Goal: Transaction & Acquisition: Purchase product/service

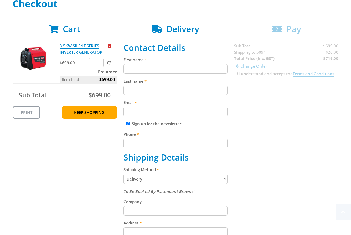
scroll to position [84, 0]
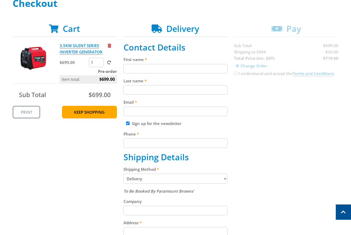
click at [144, 70] on input "First name" at bounding box center [176, 68] width 104 height 9
paste input "[PERSON_NAME]"
type input "[PERSON_NAME]"
drag, startPoint x: 133, startPoint y: 88, endPoint x: 123, endPoint y: 103, distance: 18.7
click at [133, 89] on input "Last name" at bounding box center [176, 89] width 104 height 9
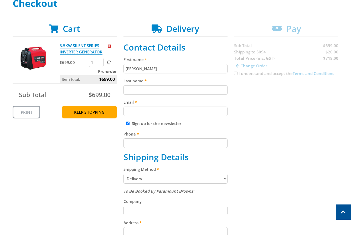
paste input "[PERSON_NAME]"
type input "[PERSON_NAME]"
click at [99, 145] on div "Cart 3.5KW SILENT SERIES INVERTER GENERATOR $699.00 1 Pre-order Item total: $69…" at bounding box center [176, 206] width 326 height 365
click at [134, 111] on input "Email" at bounding box center [176, 110] width 104 height 9
paste input "[EMAIL_ADDRESS][DOMAIN_NAME]"
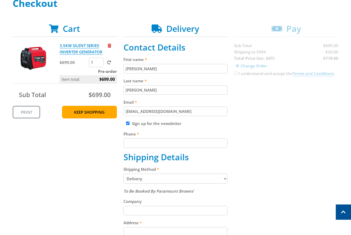
type input "[EMAIL_ADDRESS][DOMAIN_NAME]"
click at [98, 143] on div "Cart 3.5KW SILENT SERIES INVERTER GENERATOR $699.00 1 Pre-order Item total: $69…" at bounding box center [176, 206] width 326 height 365
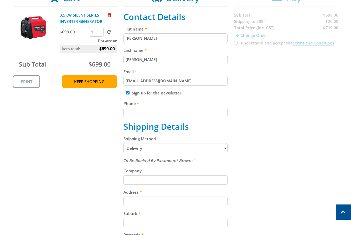
scroll to position [116, 0]
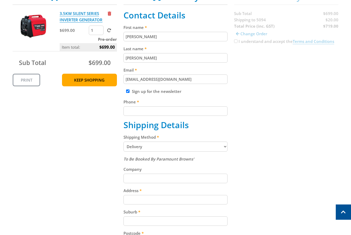
drag, startPoint x: 140, startPoint y: 113, endPoint x: 98, endPoint y: 120, distance: 42.6
click at [137, 115] on input "Phone" at bounding box center [176, 110] width 104 height 9
paste input "[PHONE_NUMBER]"
type input "[PHONE_NUMBER]"
click at [98, 120] on div "Cart 3.5KW SILENT SERIES INVERTER GENERATOR $699.00 1 Pre-order Item total: $69…" at bounding box center [176, 174] width 326 height 365
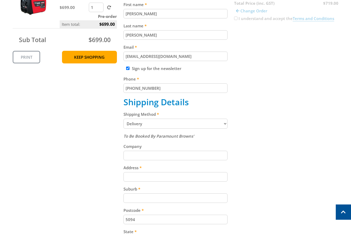
scroll to position [142, 0]
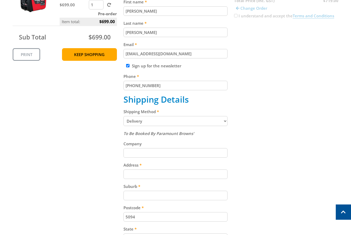
click at [188, 119] on select "Pickup from Gepps Cross Delivery" at bounding box center [176, 121] width 104 height 10
click at [184, 122] on select "Pickup from Gepps Cross Delivery" at bounding box center [176, 121] width 104 height 10
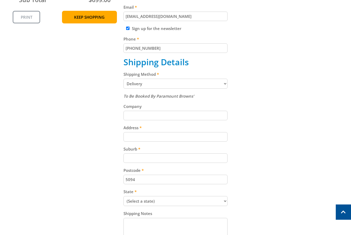
scroll to position [179, 0]
click at [139, 137] on input "Address" at bounding box center [176, 135] width 104 height 9
paste input "[STREET_ADDRESS]"
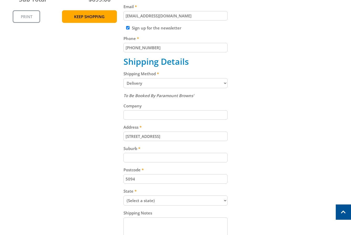
type input "[STREET_ADDRESS]"
drag, startPoint x: 245, startPoint y: 141, endPoint x: 261, endPoint y: 132, distance: 18.6
click at [245, 141] on div "Cart 3.5KW SILENT SERIES INVERTER GENERATOR $699.00 1 Pre-order Item total: $69…" at bounding box center [176, 110] width 326 height 365
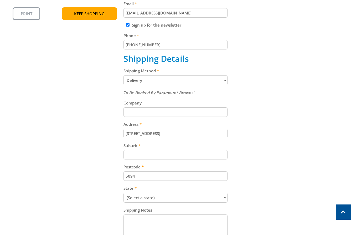
scroll to position [188, 0]
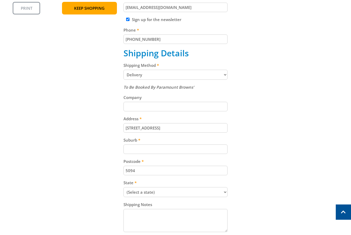
click at [138, 151] on input "Suburb" at bounding box center [176, 148] width 104 height 9
paste input "Gepps Cross"
type input "Gepps Cross"
click at [100, 147] on div "Cart 3.5KW SILENT SERIES INVERTER GENERATOR $699.00 1 Pre-order Item total: $69…" at bounding box center [176, 102] width 326 height 365
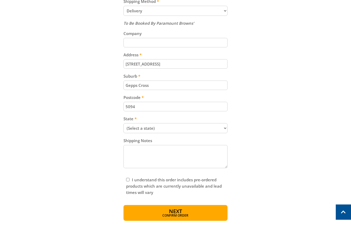
scroll to position [253, 0]
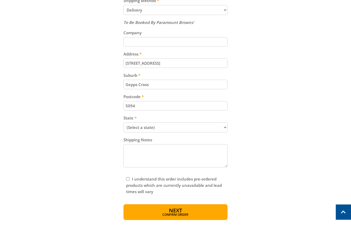
click at [184, 128] on select "(Select a state) [GEOGRAPHIC_DATA] [GEOGRAPHIC_DATA] [GEOGRAPHIC_DATA] [GEOGRAP…" at bounding box center [176, 127] width 104 height 10
select select "SA"
click at [124, 122] on select "(Select a state) [GEOGRAPHIC_DATA] [GEOGRAPHIC_DATA] [GEOGRAPHIC_DATA] [GEOGRAP…" at bounding box center [176, 127] width 104 height 10
click at [89, 144] on div "Cart 3.5KW SILENT SERIES INVERTER GENERATOR $699.00 1 Pre-order Item total: $69…" at bounding box center [176, 37] width 326 height 365
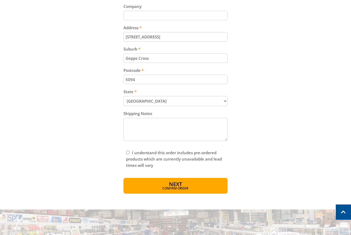
scroll to position [281, 0]
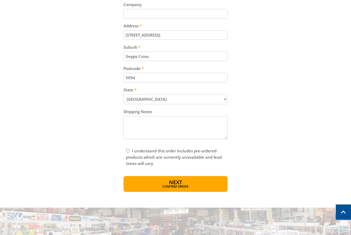
click at [127, 151] on input "I understand this order includes pre-ordered products which are currently unava…" at bounding box center [127, 150] width 3 height 3
checkbox input "true"
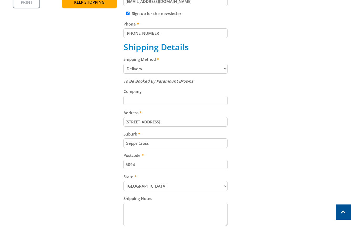
scroll to position [268, 0]
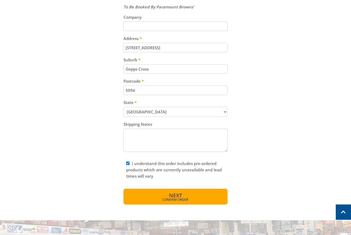
click at [189, 196] on button "Next Confirm order" at bounding box center [176, 196] width 104 height 16
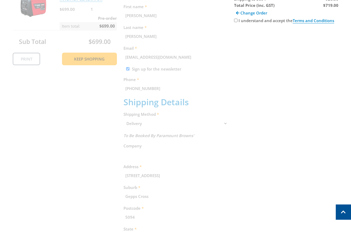
scroll to position [108, 0]
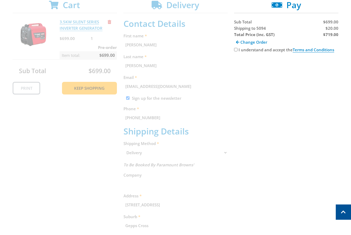
drag, startPoint x: 235, startPoint y: 49, endPoint x: 237, endPoint y: 59, distance: 10.6
click at [235, 49] on input "I understand and accept the Terms and Conditions" at bounding box center [235, 49] width 3 height 3
checkbox input "true"
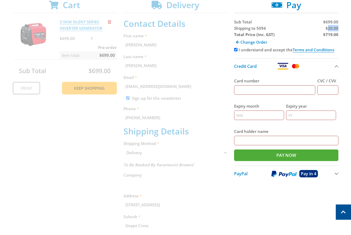
copy span "20.00"
copy strong "719.00"
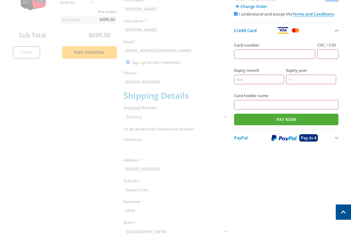
scroll to position [147, 0]
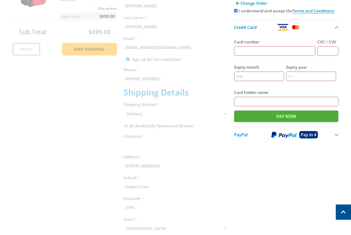
click at [224, 114] on div "Cart 3.5KW SILENT SERIES INVERTER GENERATOR $699.00 1 Pre-order Item total: $69…" at bounding box center [176, 140] width 326 height 359
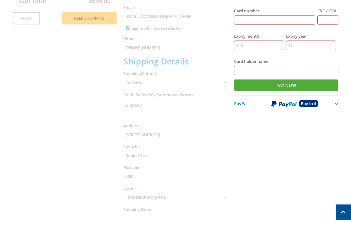
scroll to position [89, 0]
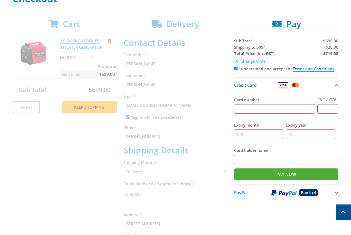
click at [243, 61] on span "Change Order" at bounding box center [253, 60] width 27 height 5
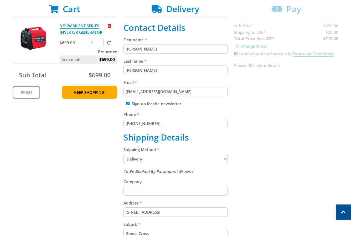
scroll to position [135, 0]
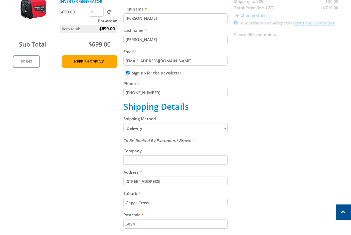
click at [170, 129] on select "Pickup from Gepps Cross Delivery" at bounding box center [176, 128] width 104 height 10
select select "Pickup"
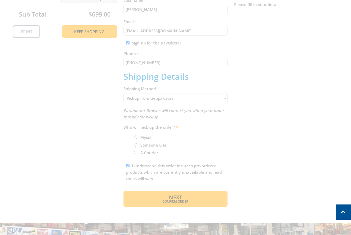
scroll to position [167, 0]
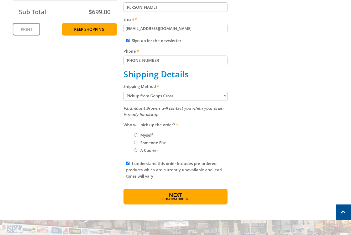
click at [149, 135] on label "Myself" at bounding box center [146, 134] width 16 height 9
click at [137, 135] on input "Myself" at bounding box center [135, 134] width 3 height 3
radio input "true"
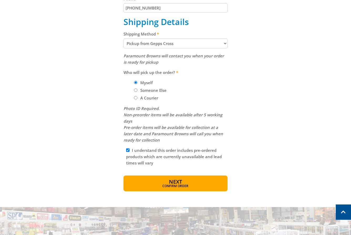
scroll to position [214, 0]
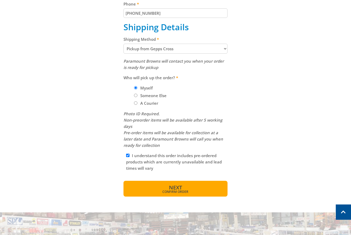
click at [184, 187] on button "Next Confirm order" at bounding box center [176, 189] width 104 height 16
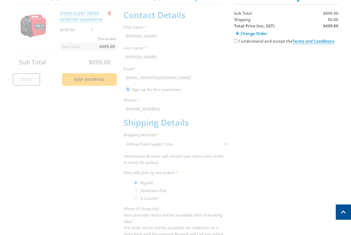
scroll to position [108, 0]
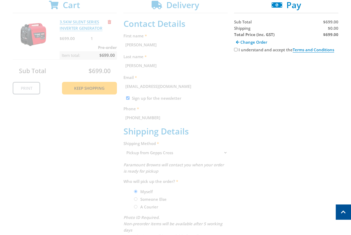
click at [235, 49] on input "I understand and accept the Terms and Conditions" at bounding box center [235, 49] width 3 height 3
checkbox input "true"
